Goal: Complete application form

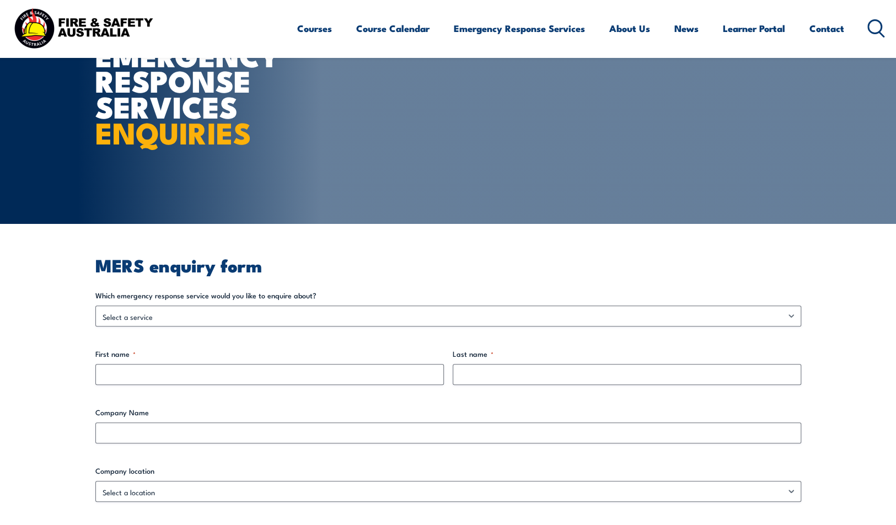
scroll to position [110, 0]
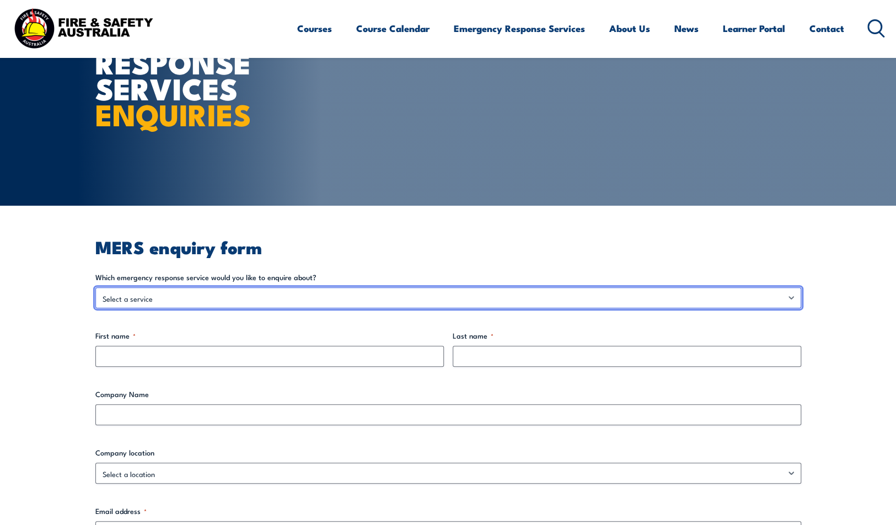
click at [221, 300] on select "Select a service Emergency Response Solutions Paramedic & Medical Solutions Ind…" at bounding box center [448, 297] width 706 height 21
select select "Emergency Response Solutions"
click at [95, 287] on select "Select a service Emergency Response Solutions Paramedic & Medical Solutions Ind…" at bounding box center [448, 297] width 706 height 21
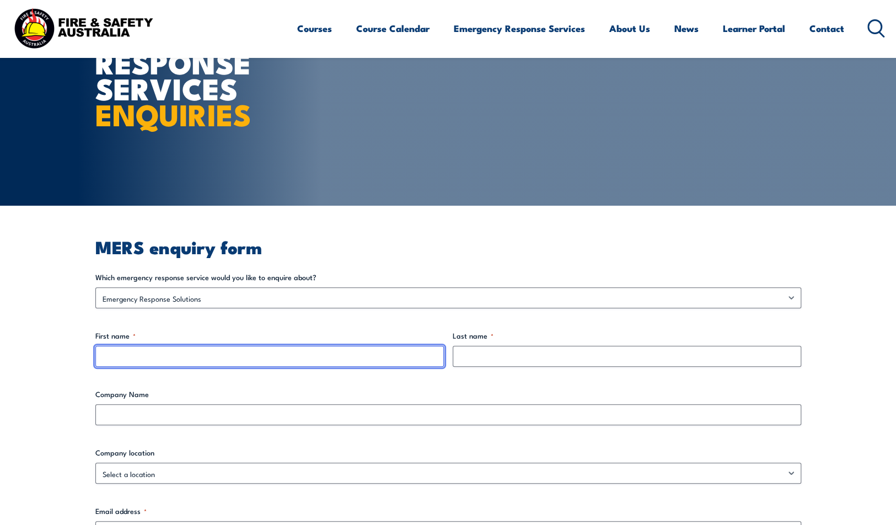
drag, startPoint x: 124, startPoint y: 359, endPoint x: 135, endPoint y: 355, distance: 12.1
click at [124, 359] on input "First name *" at bounding box center [269, 356] width 348 height 21
type input "Ebony"
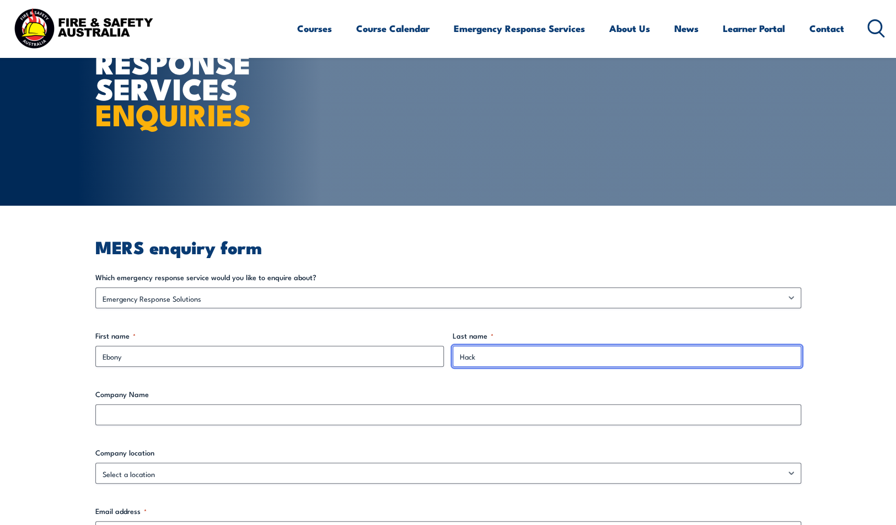
type input "Hack"
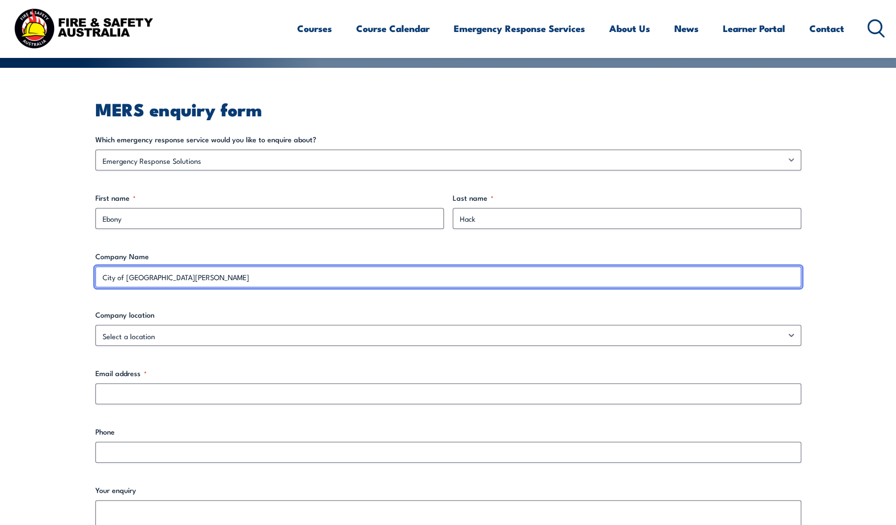
scroll to position [276, 0]
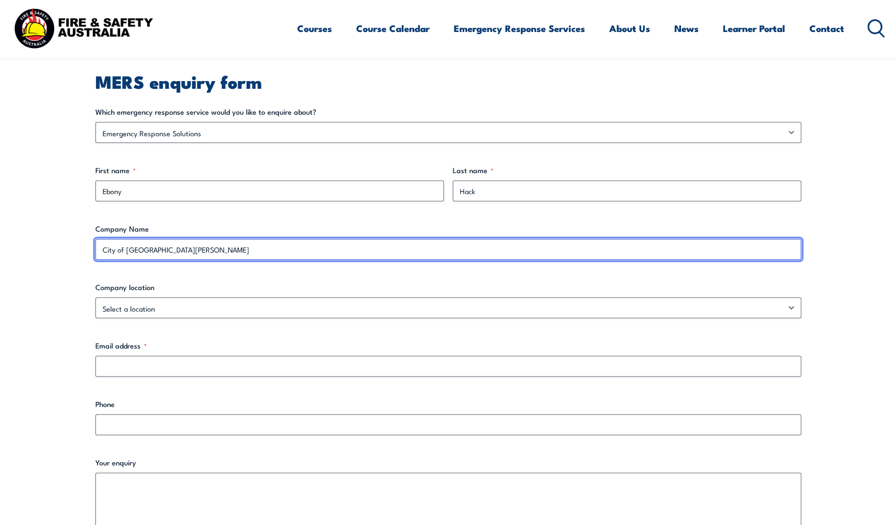
type input "City of [GEOGRAPHIC_DATA][PERSON_NAME]"
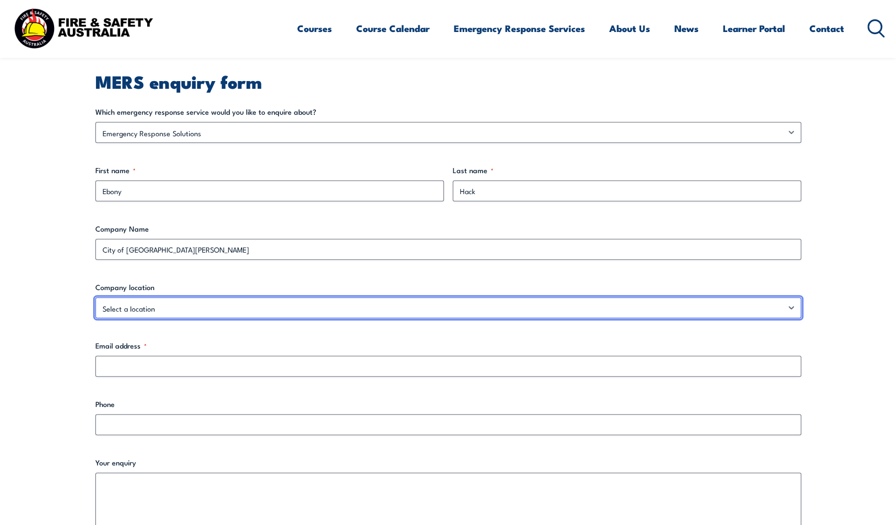
click at [135, 304] on select "Select a location [GEOGRAPHIC_DATA] [GEOGRAPHIC_DATA] [GEOGRAPHIC_DATA] [GEOGRA…" at bounding box center [448, 307] width 706 height 21
select select "Victoria"
click at [95, 297] on select "Select a location [GEOGRAPHIC_DATA] [GEOGRAPHIC_DATA] [GEOGRAPHIC_DATA] [GEOGRA…" at bounding box center [448, 307] width 706 height 21
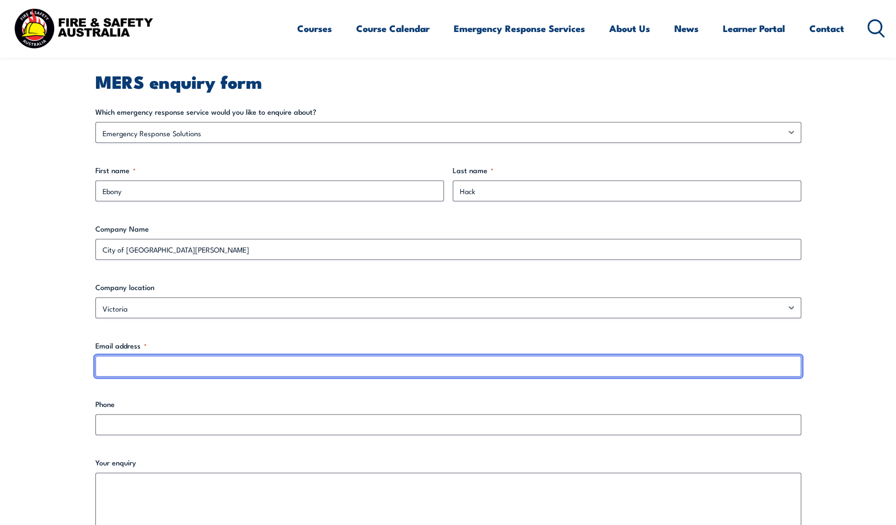
click at [131, 368] on input "Email address *" at bounding box center [448, 366] width 706 height 21
type input "[EMAIL_ADDRESS][DOMAIN_NAME]"
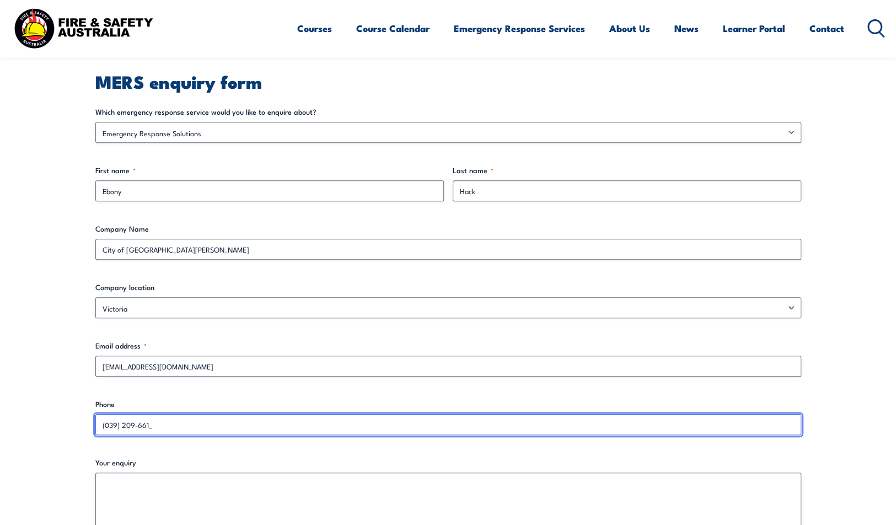
type input "(039) 209-6615"
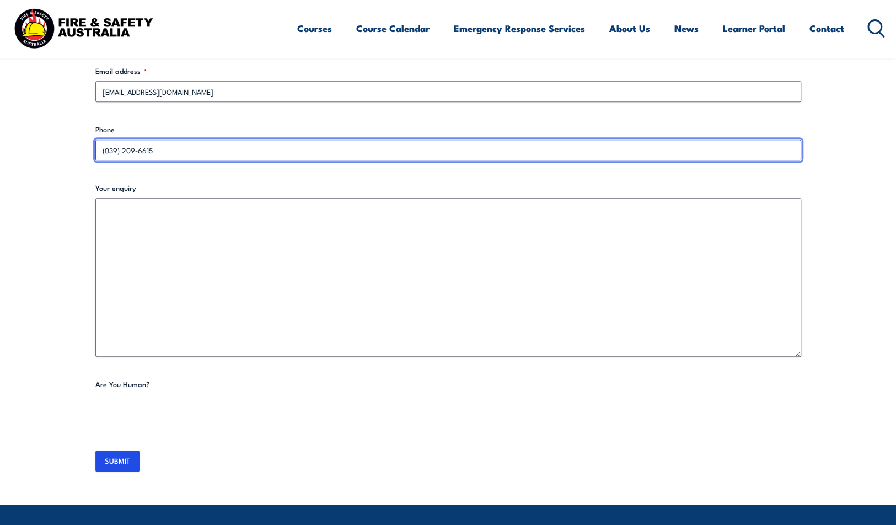
scroll to position [551, 0]
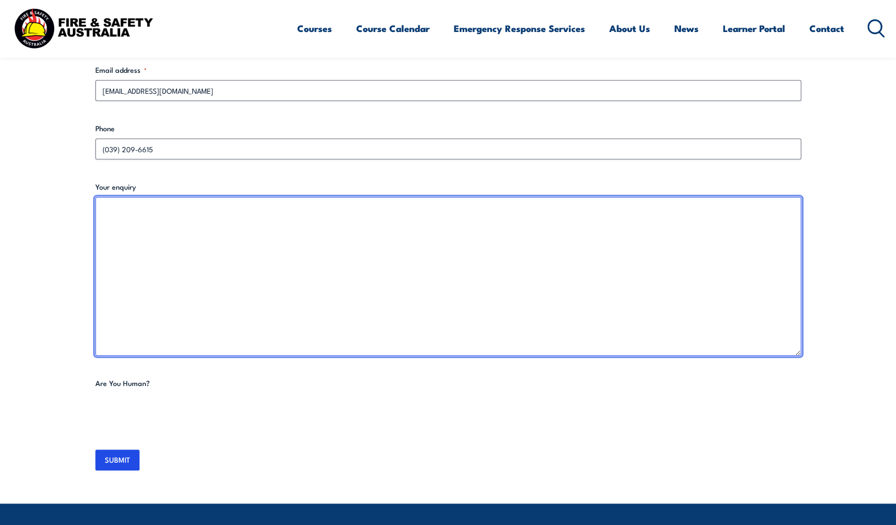
click at [156, 243] on textarea "Your enquiry" at bounding box center [448, 276] width 706 height 159
type textarea "H"
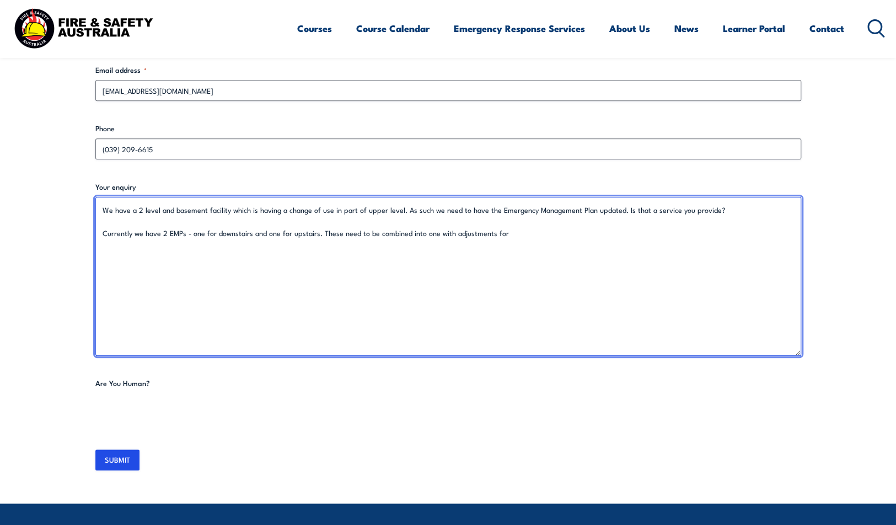
click at [401, 211] on textarea "We have a 2 level and basement facility which is having a change of use in part…" at bounding box center [448, 276] width 706 height 159
click at [229, 210] on textarea "We have a 2 level and basement facility which is having a change of use in part…" at bounding box center [448, 276] width 706 height 159
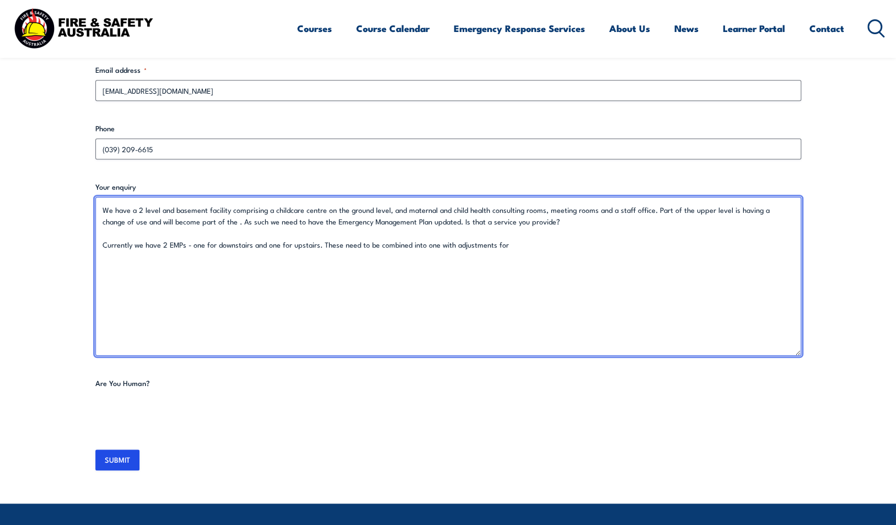
click at [645, 213] on textarea "We have a 2 level and basement facility comprising a childcare centre on the gr…" at bounding box center [448, 276] width 706 height 159
click at [534, 223] on textarea "We have a 2 level and basement facility comprising a childcare centre on the gr…" at bounding box center [448, 276] width 706 height 159
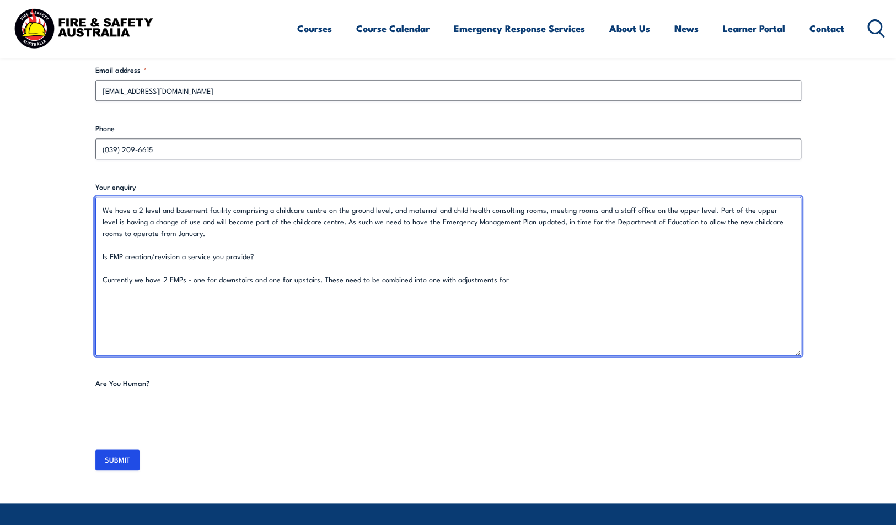
click at [506, 223] on textarea "We have a 2 level and basement facility comprising a childcare centre on the gr…" at bounding box center [448, 276] width 706 height 159
drag, startPoint x: 559, startPoint y: 221, endPoint x: 591, endPoint y: 222, distance: 32.5
click at [591, 222] on textarea "We have a 2 level and basement facility comprising a childcare centre on the gr…" at bounding box center [448, 276] width 706 height 159
click at [692, 221] on textarea "We have a 2 level and basement facility comprising a childcare centre on the gr…" at bounding box center [448, 276] width 706 height 159
click at [273, 234] on textarea "We have a 2 level and basement facility comprising a childcare centre on the gr…" at bounding box center [448, 276] width 706 height 159
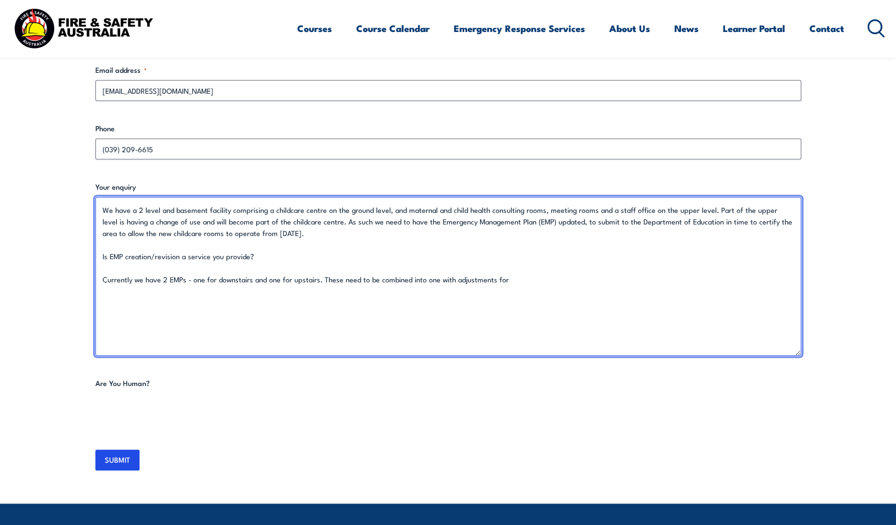
click at [273, 257] on textarea "We have a 2 level and basement facility comprising a childcare centre on the gr…" at bounding box center [448, 276] width 706 height 159
click at [517, 281] on textarea "We have a 2 level and basement facility comprising a childcare centre on the gr…" at bounding box center [448, 276] width 706 height 159
click at [514, 283] on textarea "We have a 2 level and basement facility comprising a childcare centre on the gr…" at bounding box center [448, 276] width 706 height 159
click at [653, 277] on textarea "We have a 2 level and basement facility comprising a childcare centre on the gr…" at bounding box center [448, 276] width 706 height 159
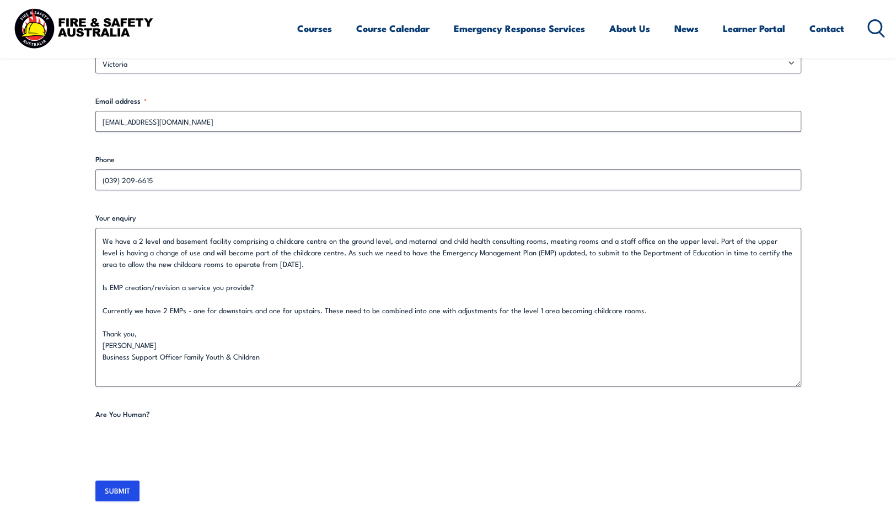
scroll to position [496, 0]
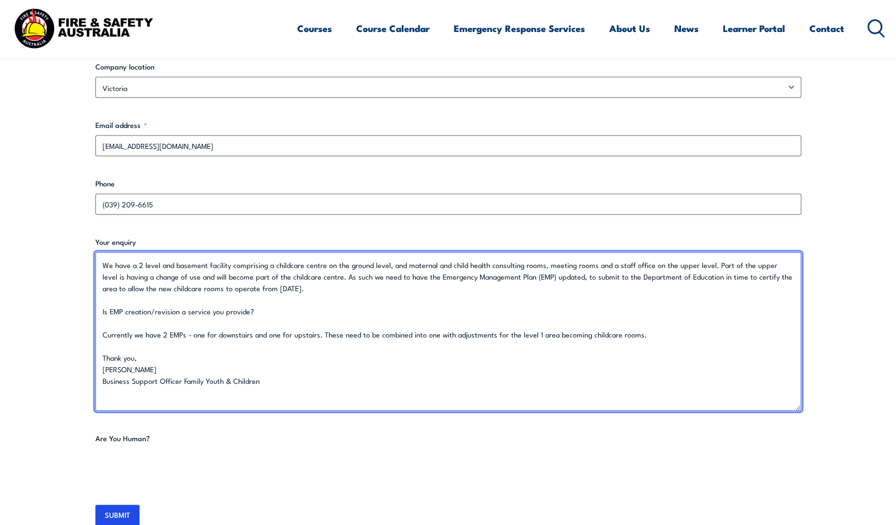
click at [101, 266] on textarea "We have a 2 level and basement facility comprising a childcare centre on the gr…" at bounding box center [448, 331] width 706 height 159
click at [133, 278] on textarea "Hello. We have a 2 level and basement facility comprising a childcare centre on…" at bounding box center [448, 331] width 706 height 159
click at [129, 289] on textarea "Hello. We have a 2 level and basement facility comprising a childcare centre on…" at bounding box center [448, 331] width 706 height 159
click at [133, 338] on textarea "Hello. We have a 2 level and basement facility comprising a childcare centre on…" at bounding box center [448, 331] width 706 height 159
click at [325, 335] on textarea "Hello. We have a 2 level and basement facility comprising a childcare centre on…" at bounding box center [448, 331] width 706 height 159
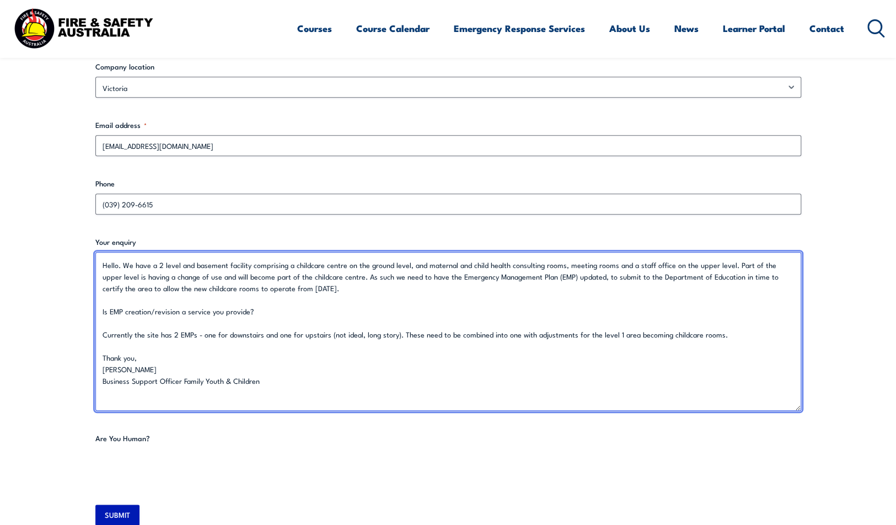
type textarea "Hello. We have a 2 level and basement facility comprising a childcare centre on…"
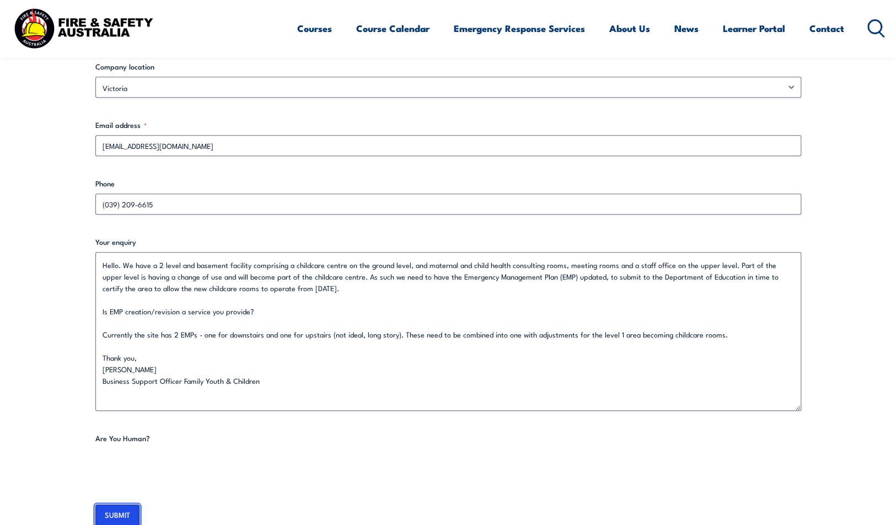
click at [119, 513] on input "SUBMIT" at bounding box center [117, 514] width 44 height 21
